Goal: Information Seeking & Learning: Learn about a topic

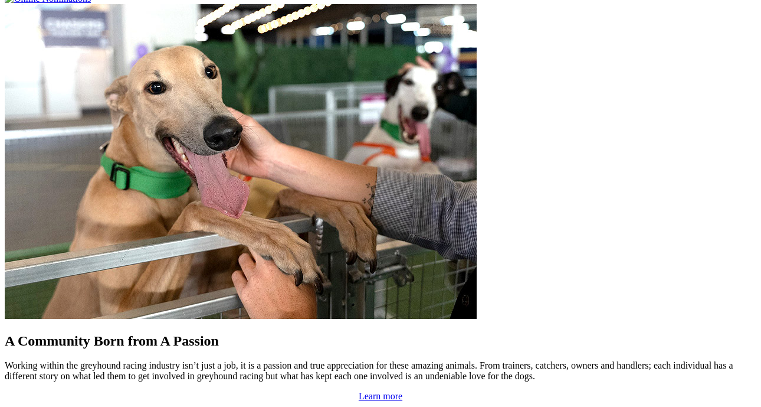
scroll to position [992, 2]
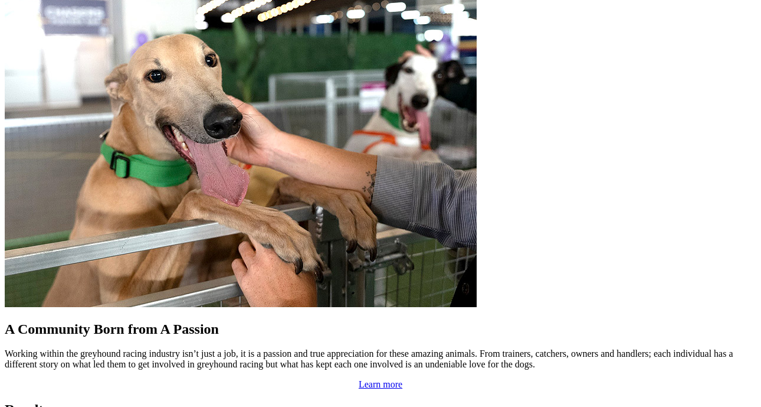
scroll to position [1004, 4]
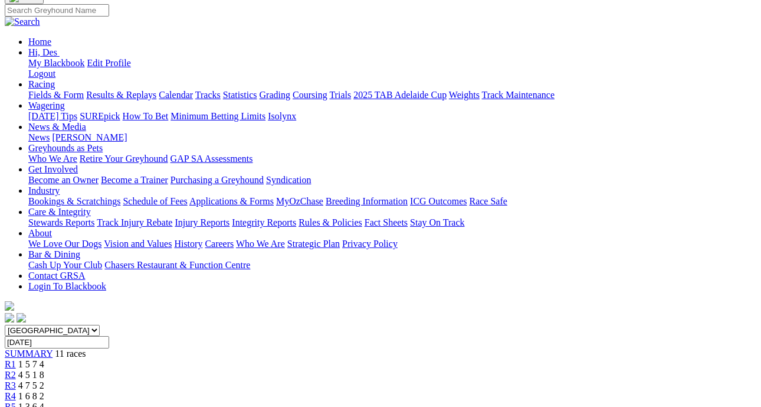
scroll to position [110, 0]
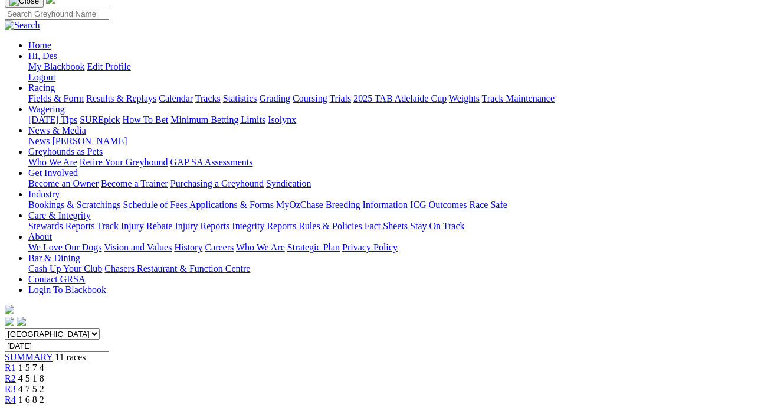
click at [44, 373] on span "4 5 1 8" at bounding box center [31, 378] width 26 height 10
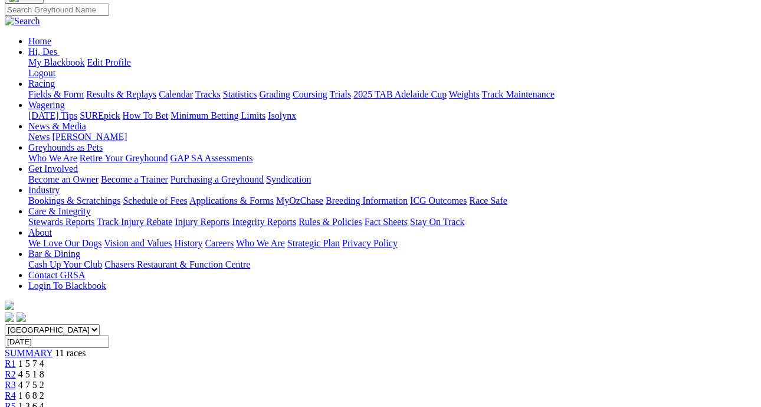
scroll to position [125, 0]
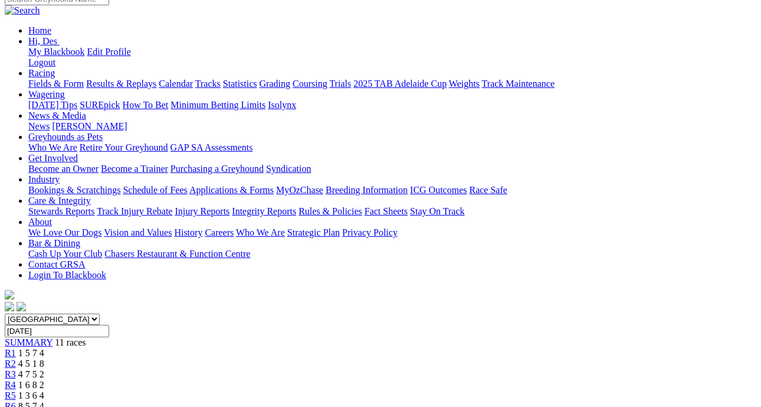
click at [263, 369] on div "R3 4 7 5 2" at bounding box center [381, 374] width 752 height 11
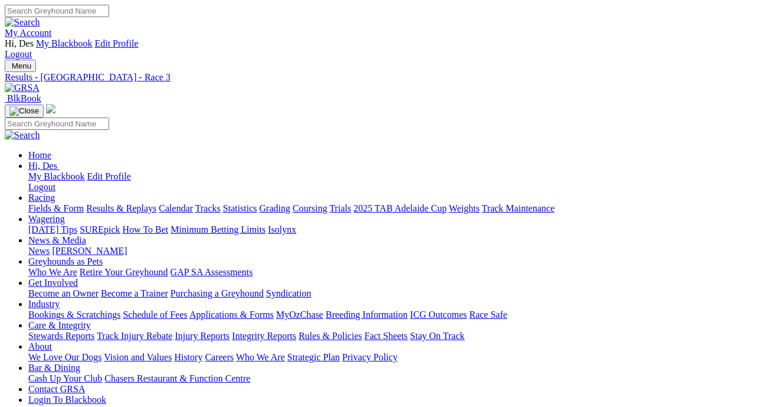
scroll to position [119, 0]
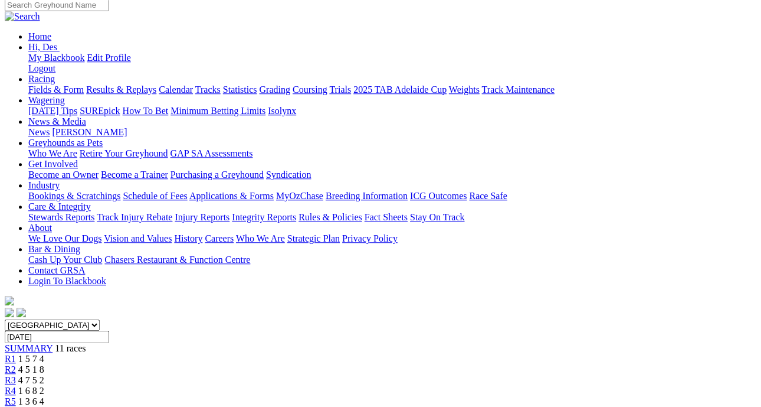
click at [44, 385] on span "1 6 8 2" at bounding box center [31, 390] width 26 height 10
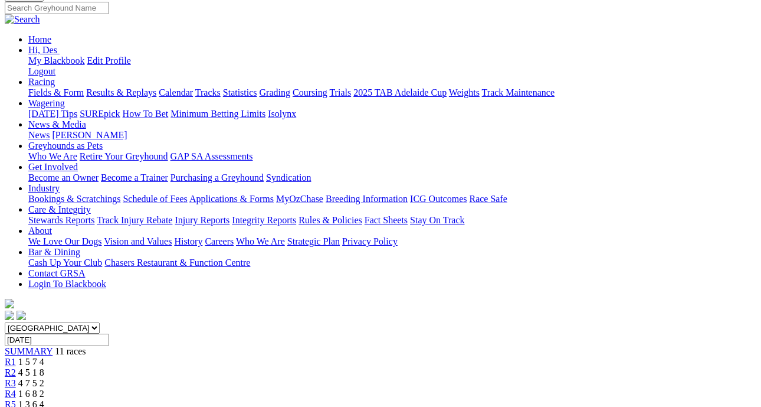
scroll to position [119, 0]
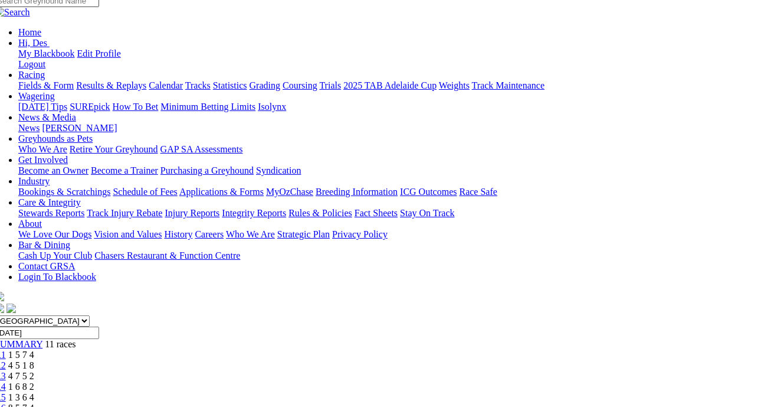
click at [6, 392] on link "R5" at bounding box center [0, 397] width 11 height 10
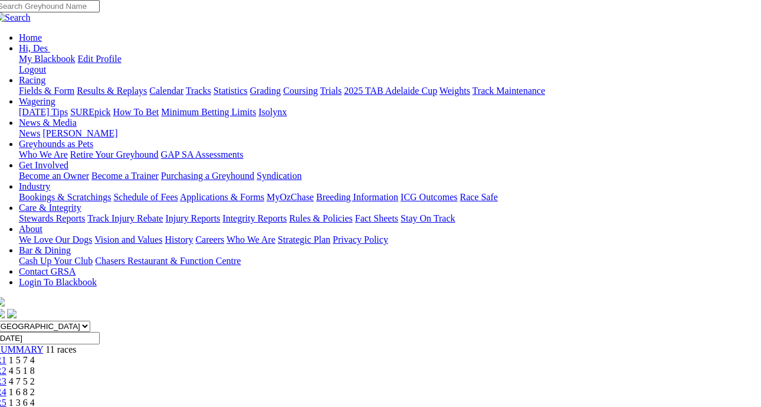
scroll to position [117, 9]
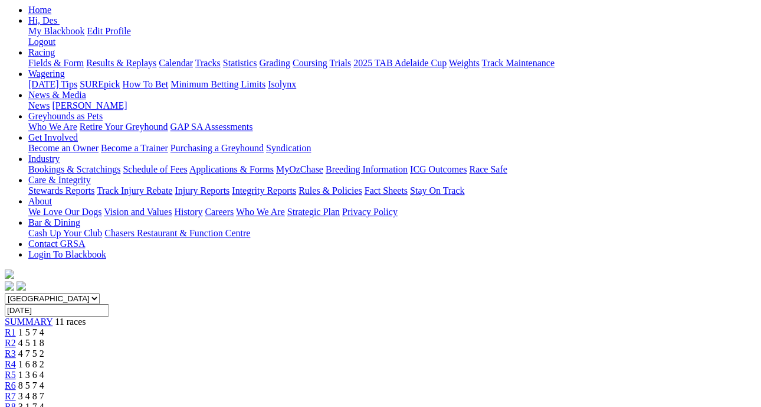
scroll to position [139, 0]
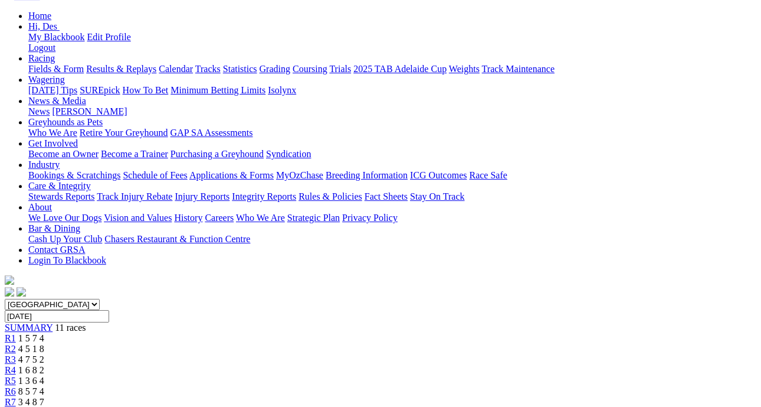
click at [16, 386] on span "R6" at bounding box center [10, 391] width 11 height 10
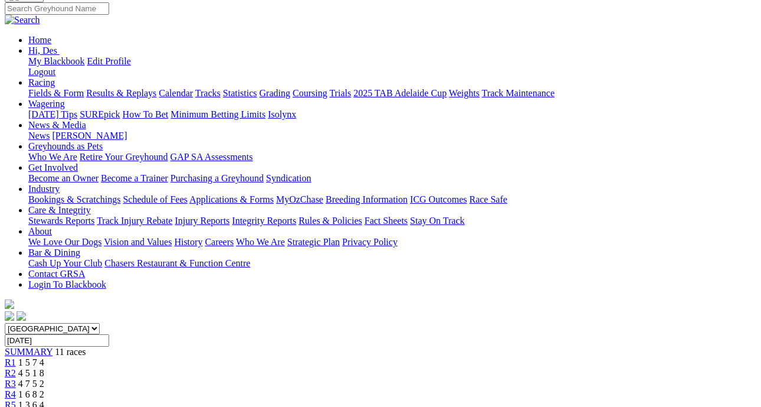
scroll to position [116, 0]
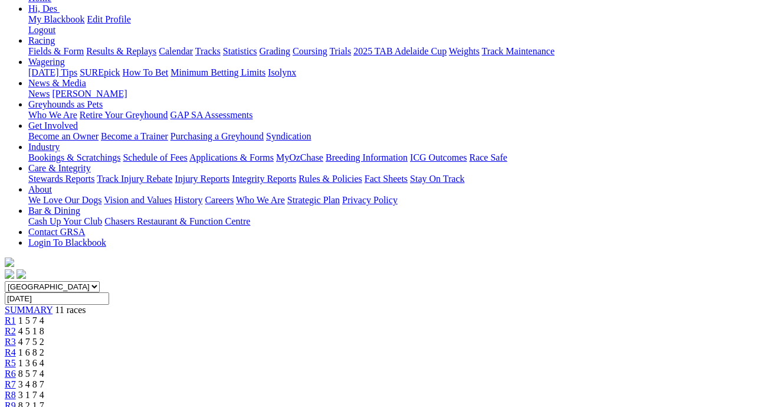
scroll to position [182, 0]
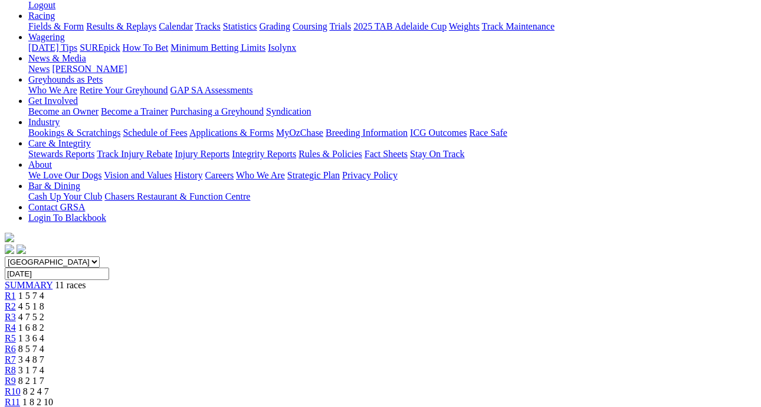
click at [44, 375] on span "8 2 1 7" at bounding box center [31, 380] width 26 height 10
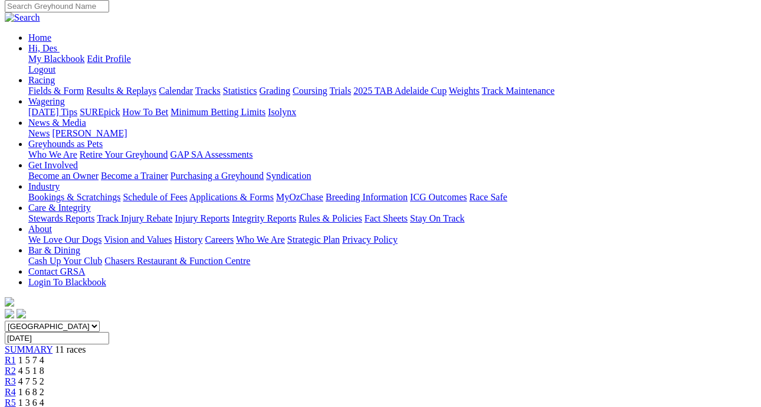
scroll to position [120, 0]
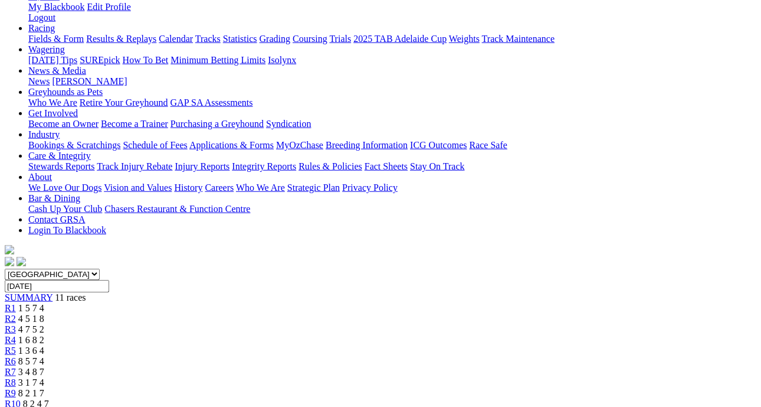
scroll to position [186, 0]
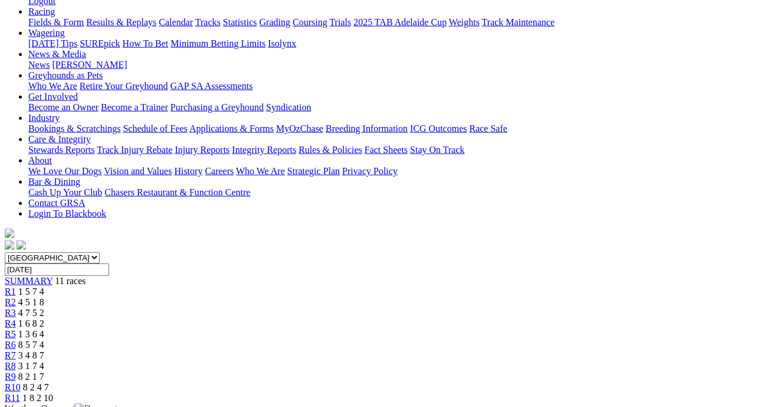
click at [679, 393] on div "R11 1 8 2 10" at bounding box center [381, 398] width 752 height 11
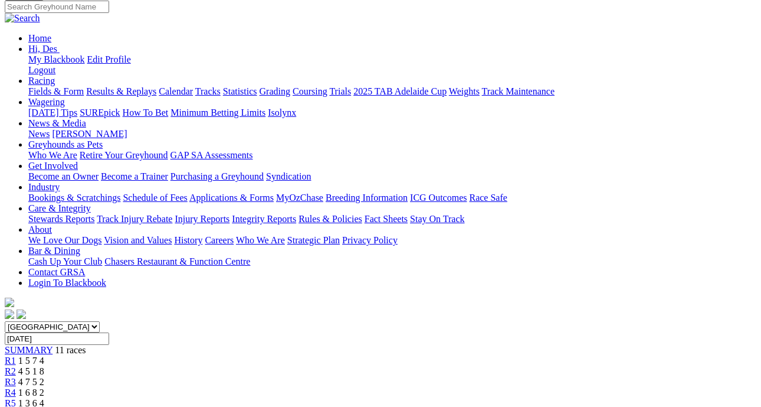
scroll to position [161, 0]
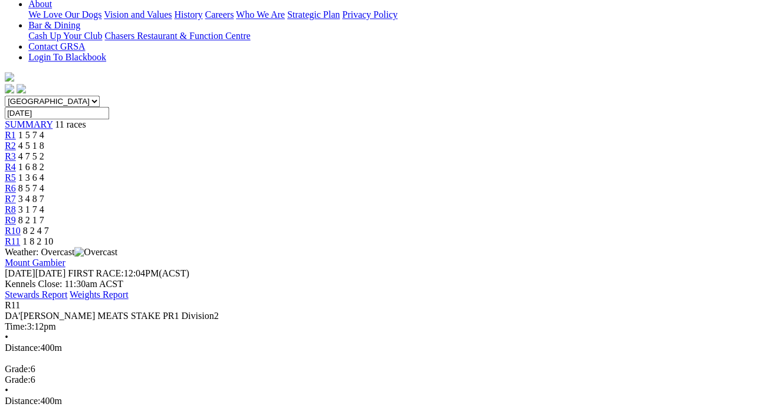
scroll to position [0, 0]
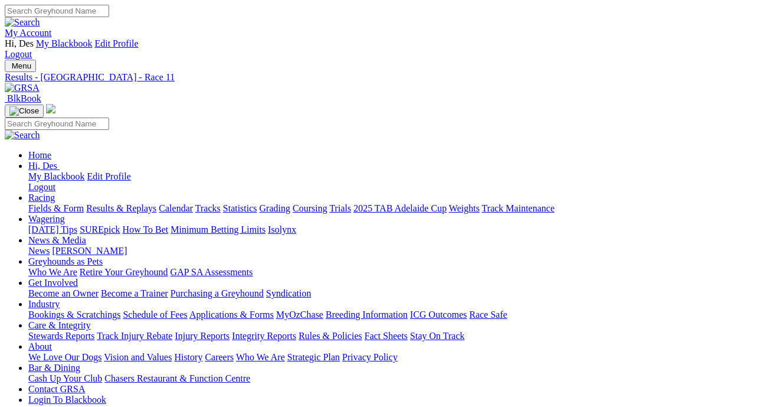
click at [139, 203] on link "Results & Replays" at bounding box center [121, 208] width 70 height 10
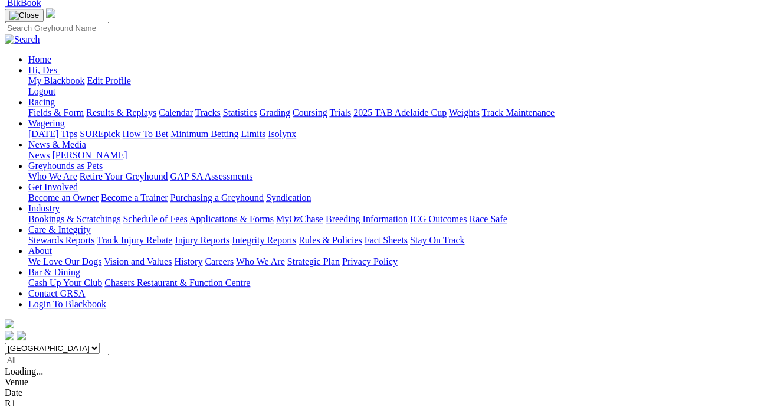
scroll to position [94, 0]
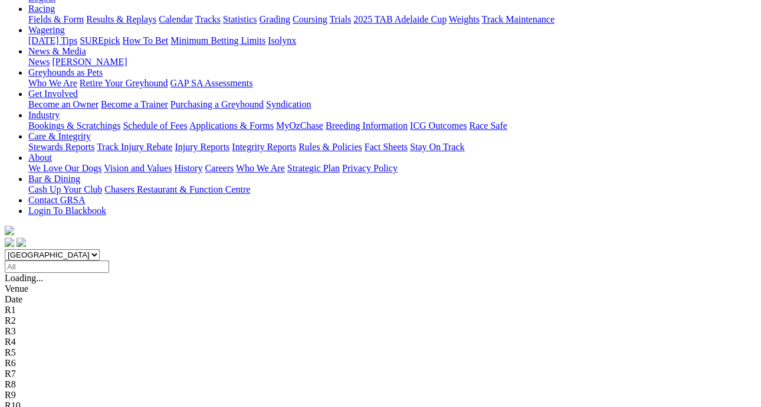
scroll to position [189, 11]
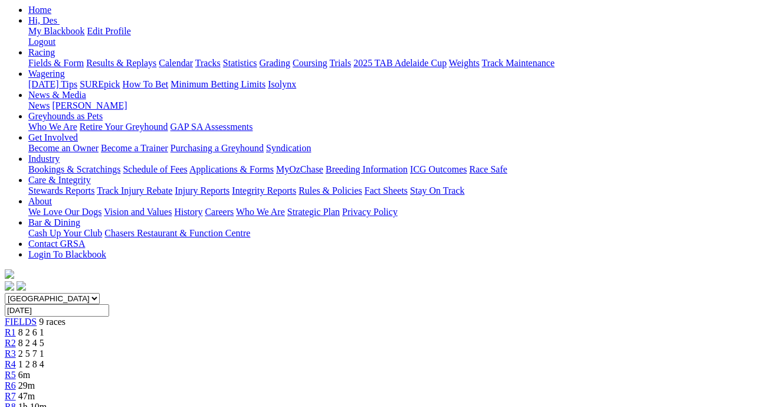
scroll to position [146, 0]
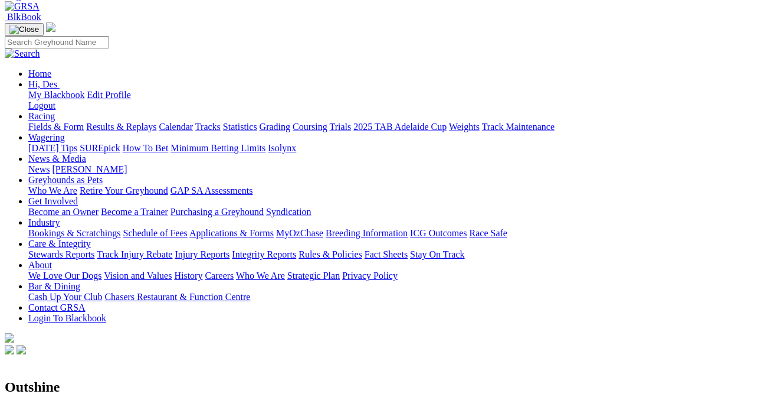
scroll to position [0, 2]
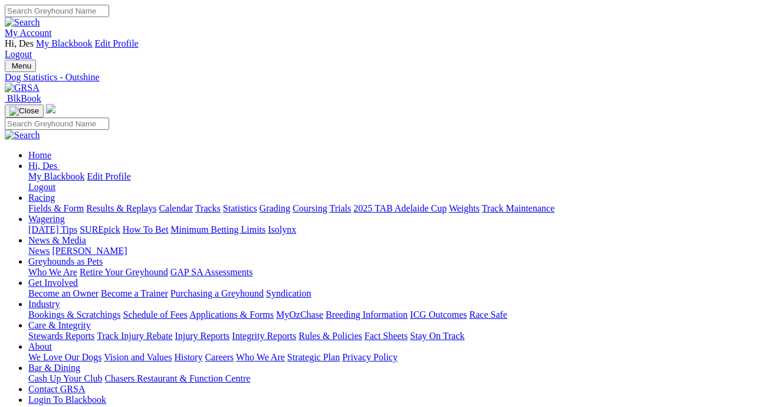
click at [148, 203] on link "Results & Replays" at bounding box center [121, 208] width 70 height 10
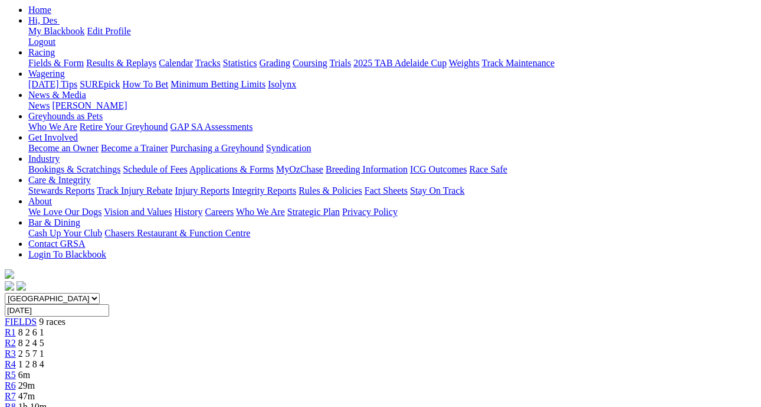
scroll to position [147, 1]
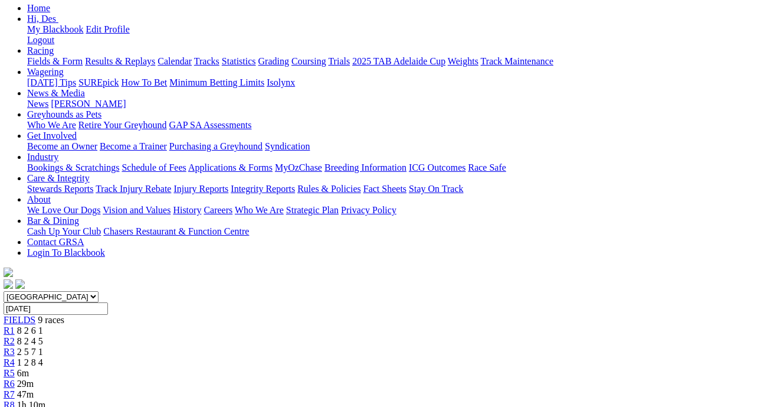
click at [292, 347] on div "R3 2 5 7 1" at bounding box center [380, 352] width 752 height 11
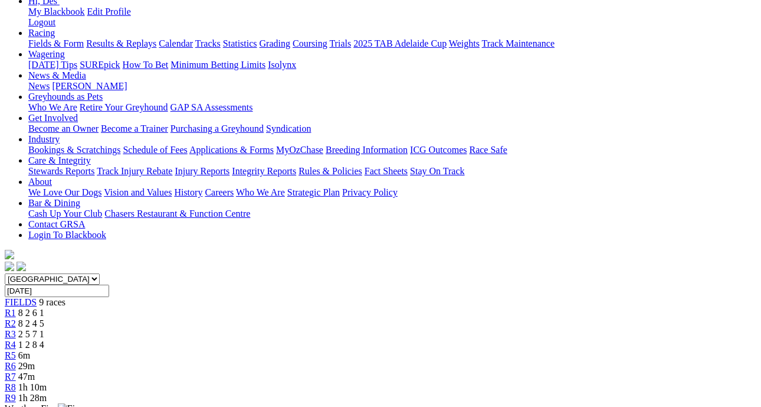
scroll to position [154, 0]
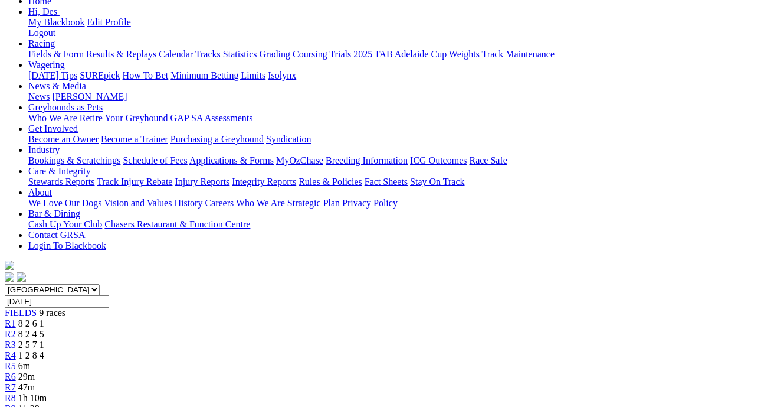
click at [16, 350] on span "R4" at bounding box center [10, 355] width 11 height 10
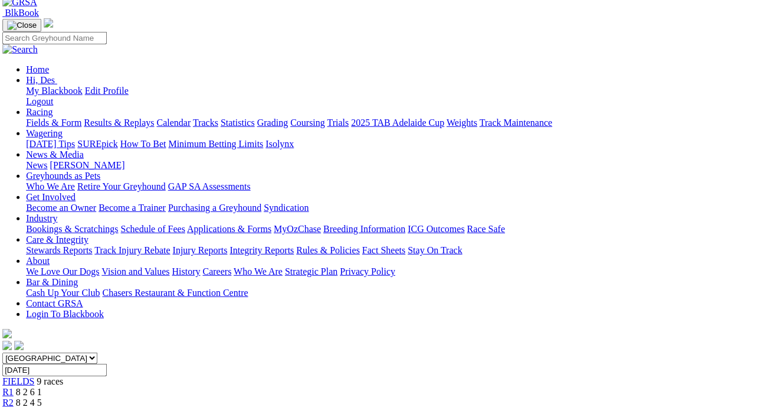
scroll to position [0, 2]
